Goal: Obtain resource: Download file/media

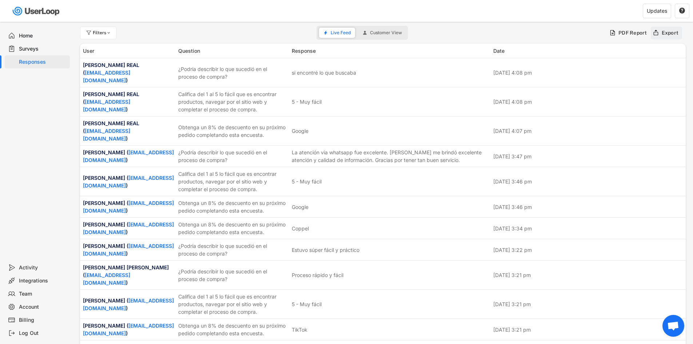
click at [667, 32] on div "Export" at bounding box center [669, 32] width 17 height 7
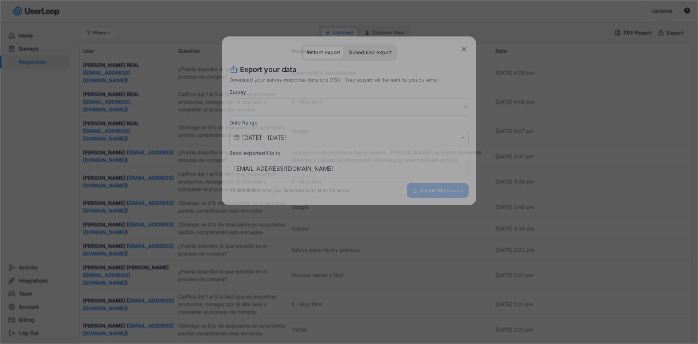
select select ""PLACEHOLDER_1427118222253""
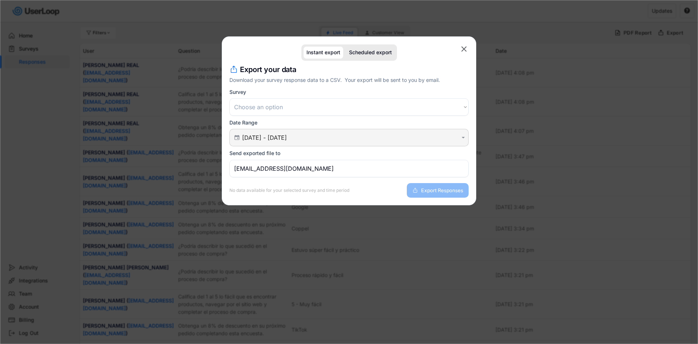
click at [264, 137] on input "[DATE] - [DATE]" at bounding box center [350, 137] width 216 height 7
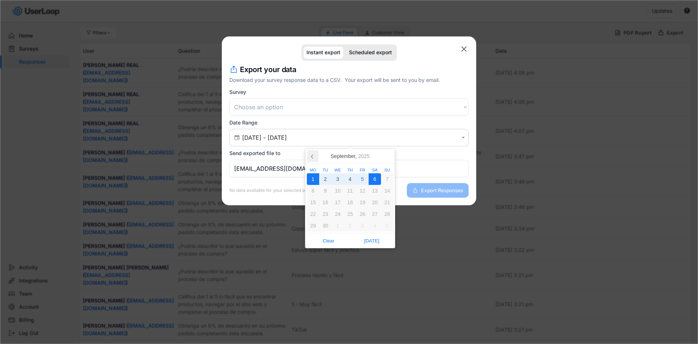
click at [318, 156] on icon at bounding box center [313, 156] width 12 height 12
click at [314, 223] on div "25" at bounding box center [313, 226] width 12 height 12
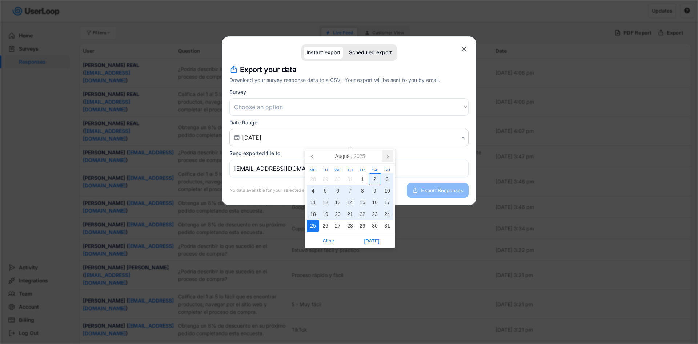
click at [387, 150] on icon at bounding box center [388, 156] width 12 height 12
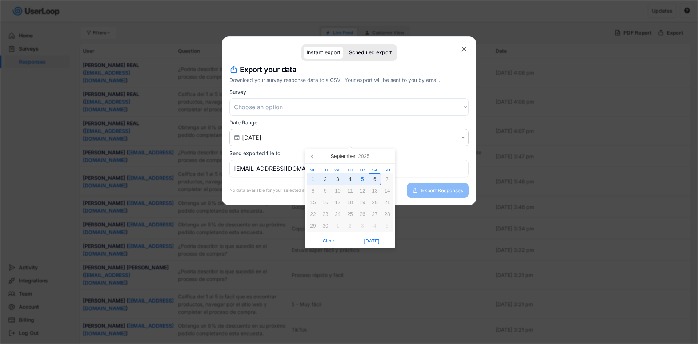
click at [375, 178] on div "6" at bounding box center [375, 179] width 12 height 12
type input "[DATE] - [DATE]"
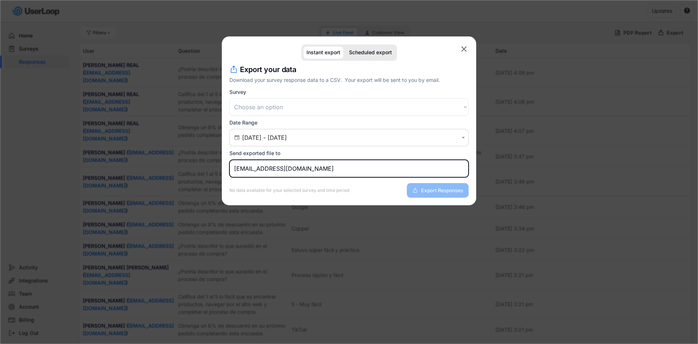
drag, startPoint x: 311, startPoint y: 170, endPoint x: 206, endPoint y: 171, distance: 104.7
click at [207, 171] on body "missing element 2% 2% 0% 0% Filters Live Feed Customer View PDF Report Export U…" at bounding box center [349, 172] width 698 height 344
type input "[PERSON_NAME][EMAIL_ADDRESS][DOMAIN_NAME]"
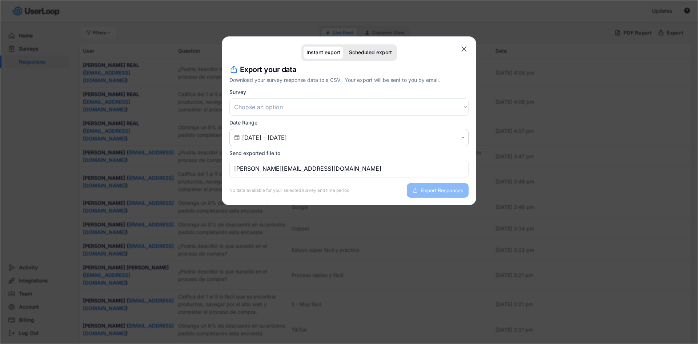
click at [301, 109] on select "Choose an option Encuesta posterior a la compra Encuesta de satisfacción del cl…" at bounding box center [348, 106] width 239 height 17
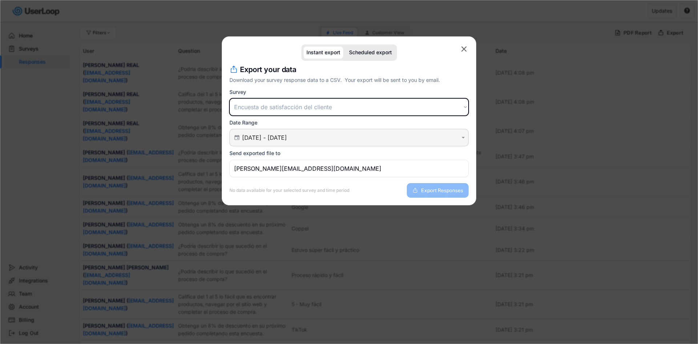
click at [229, 98] on select "Choose an option Encuesta posterior a la compra Encuesta de satisfacción del cl…" at bounding box center [348, 106] width 239 height 17
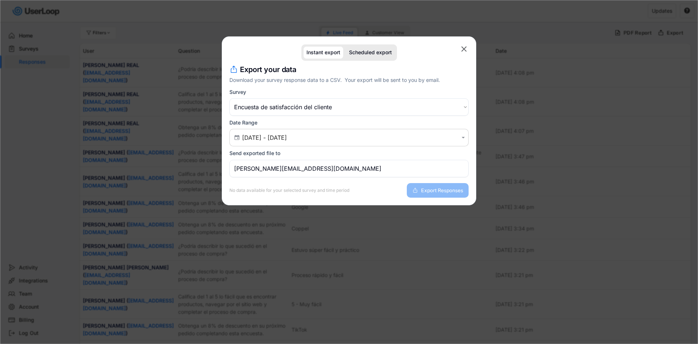
drag, startPoint x: 278, startPoint y: 100, endPoint x: 278, endPoint y: 104, distance: 4.4
click at [278, 100] on select "Choose an option Encuesta posterior a la compra Encuesta de satisfacción del cl…" at bounding box center [348, 106] width 239 height 17
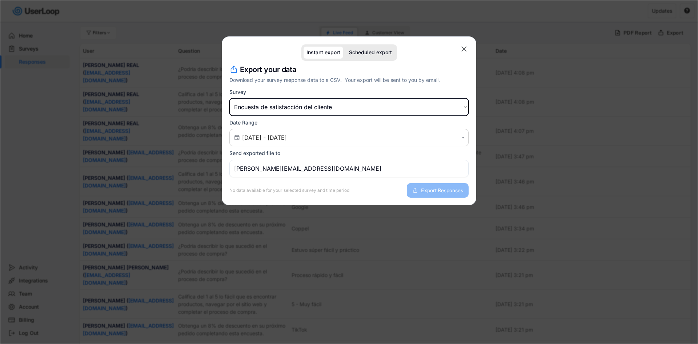
select select ""1348695171700984260__LOOKUP__1709664932539x821373085985881200""
click at [229, 98] on select "Choose an option Encuesta posterior a la compra Encuesta de satisfacción del cl…" at bounding box center [348, 106] width 239 height 17
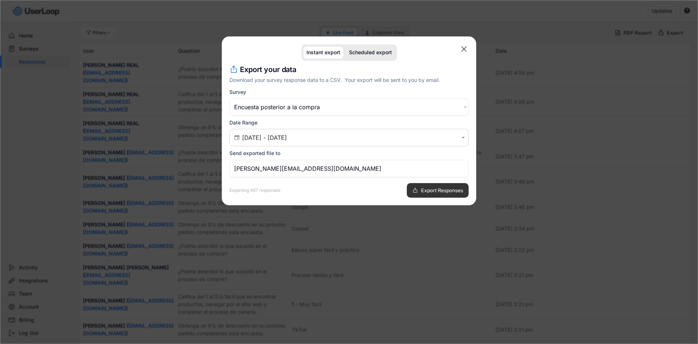
click at [433, 188] on span "Export Responses" at bounding box center [442, 190] width 42 height 5
